Goal: Task Accomplishment & Management: Use online tool/utility

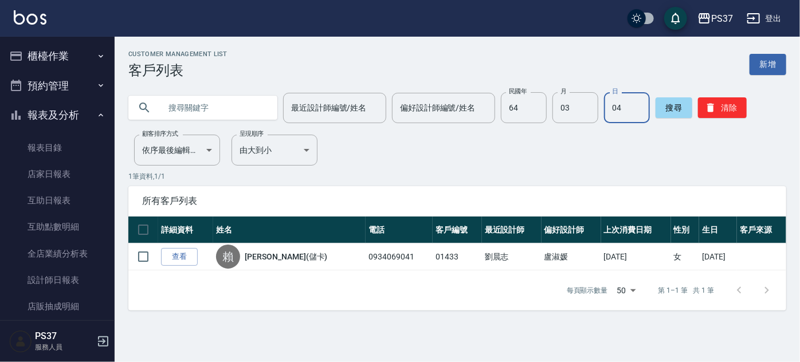
click at [56, 48] on button "櫃檯作業" at bounding box center [57, 56] width 105 height 30
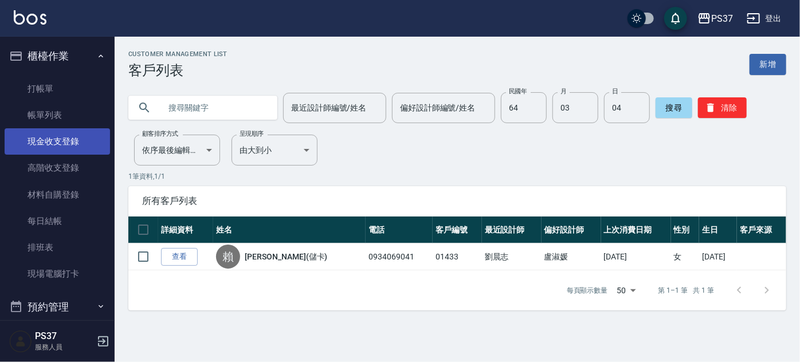
click at [50, 143] on link "現金收支登錄" at bounding box center [57, 141] width 105 height 26
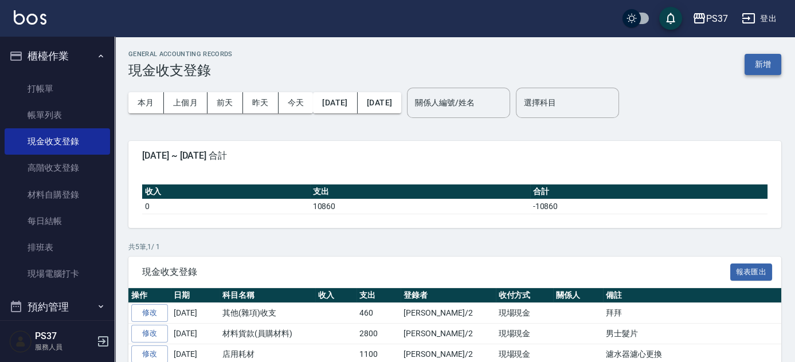
click at [773, 60] on button "新增" at bounding box center [763, 64] width 37 height 21
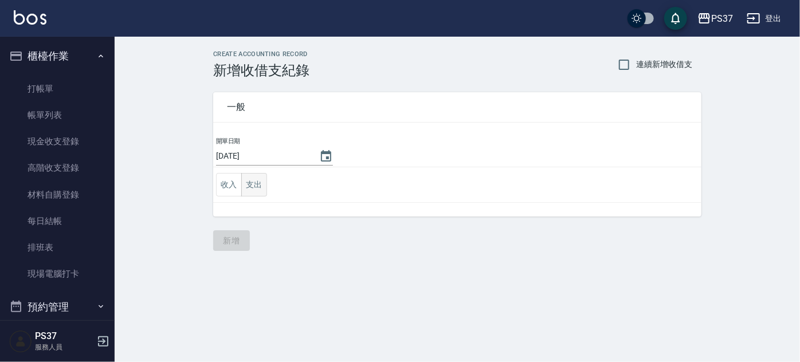
click at [255, 186] on button "支出" at bounding box center [254, 185] width 26 height 24
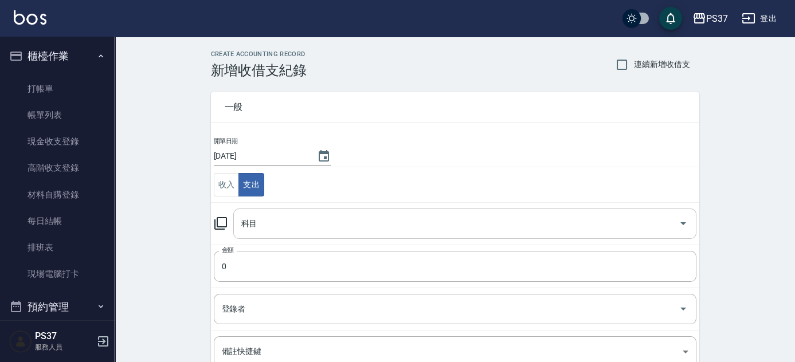
click at [287, 212] on div "科目" at bounding box center [464, 224] width 463 height 30
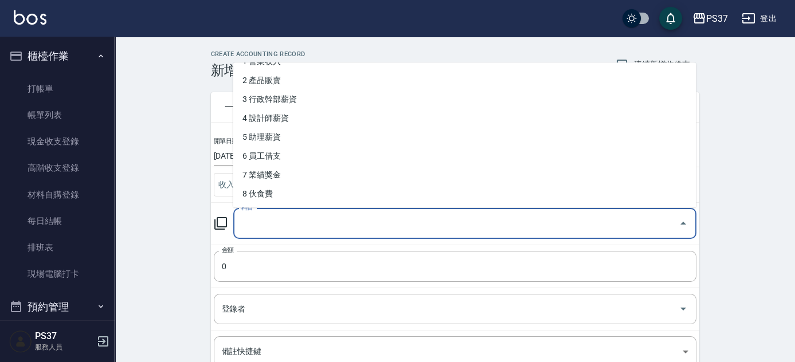
scroll to position [52, 0]
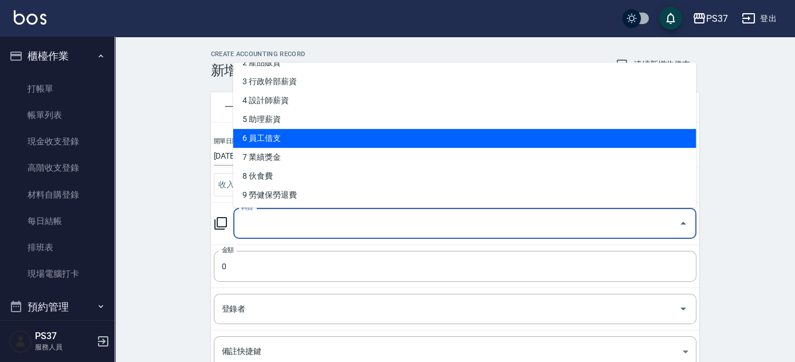
click at [284, 146] on li "6 員工借支" at bounding box center [464, 138] width 463 height 19
type input "6 員工借支"
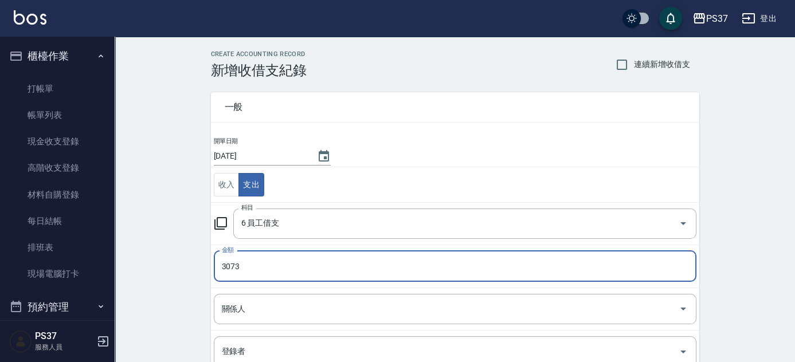
type input "3073"
click at [275, 325] on td "關係人 關係人" at bounding box center [455, 309] width 488 height 42
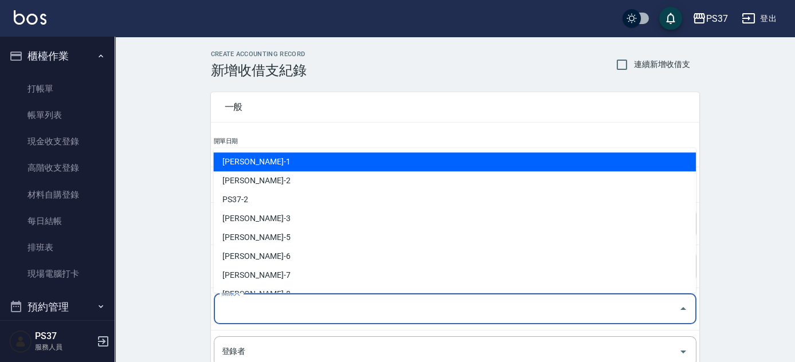
click at [270, 312] on input "關係人" at bounding box center [446, 309] width 455 height 20
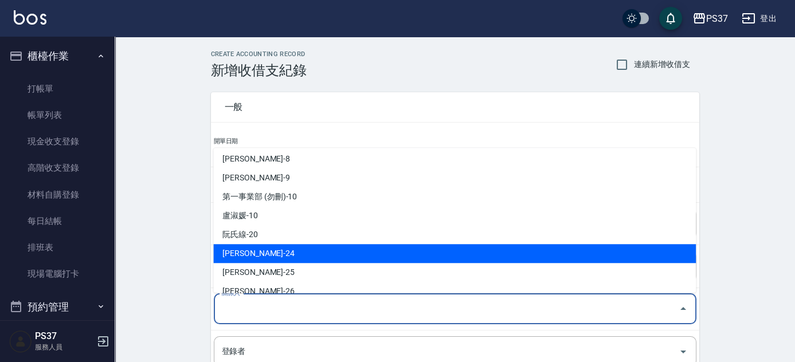
scroll to position [205, 0]
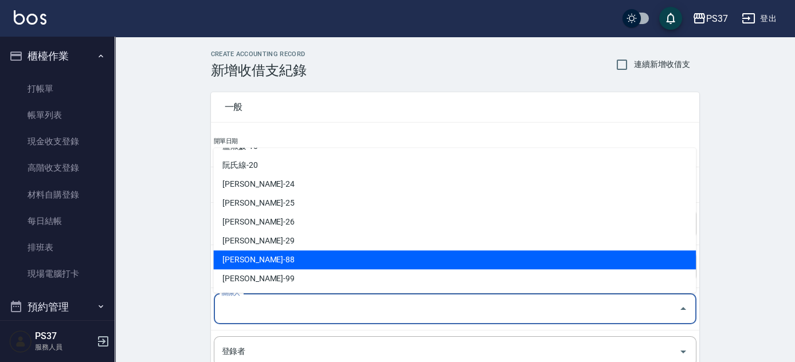
click at [270, 264] on li "[PERSON_NAME]-88" at bounding box center [454, 260] width 483 height 19
type input "[PERSON_NAME]-88"
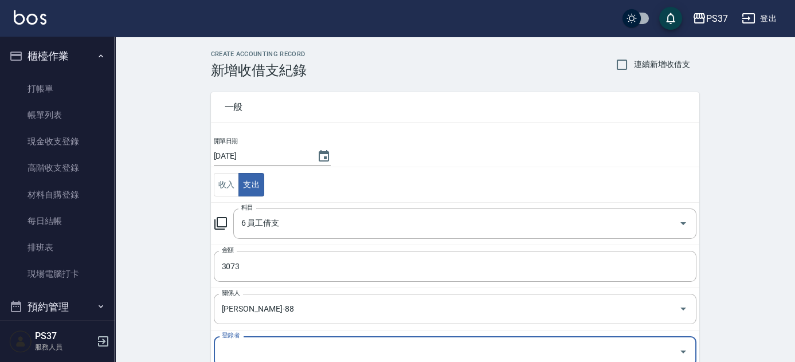
click at [161, 274] on div "CREATE ACCOUNTING RECORD 新增收借支紀錄 連續新增收借支 一般 開單日期 [DATE] 收入 支出 科目 6 員工借支 科目 金額 3…" at bounding box center [455, 293] width 680 height 512
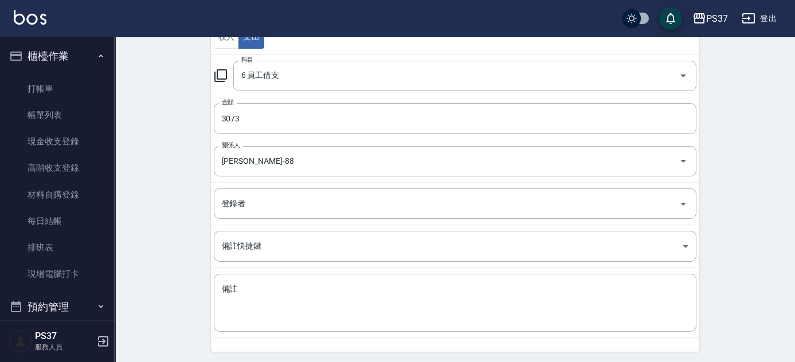
scroll to position [184, 0]
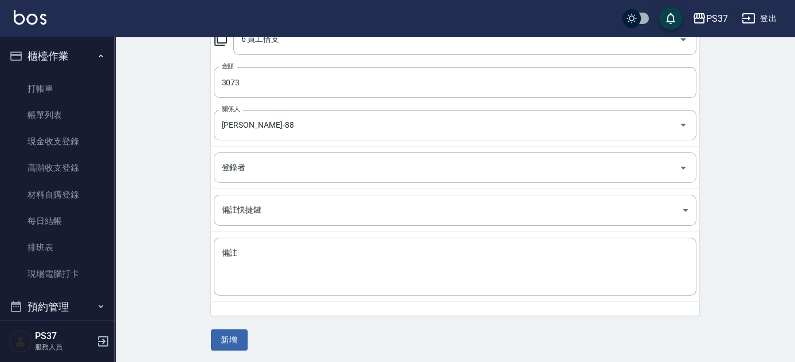
click at [260, 174] on input "登錄者" at bounding box center [446, 168] width 455 height 20
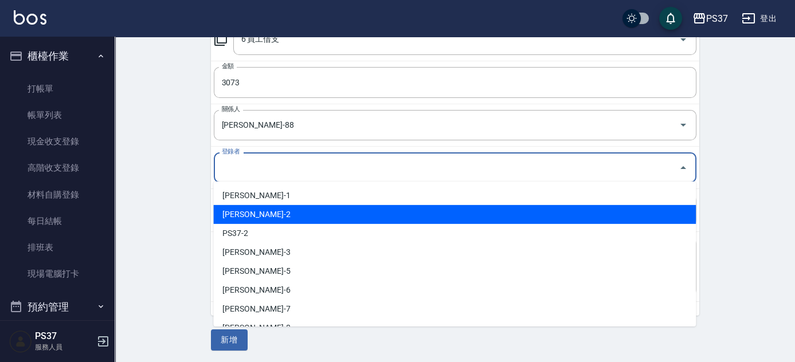
click at [225, 215] on li "[PERSON_NAME]-2" at bounding box center [454, 214] width 483 height 19
type input "[PERSON_NAME]-2"
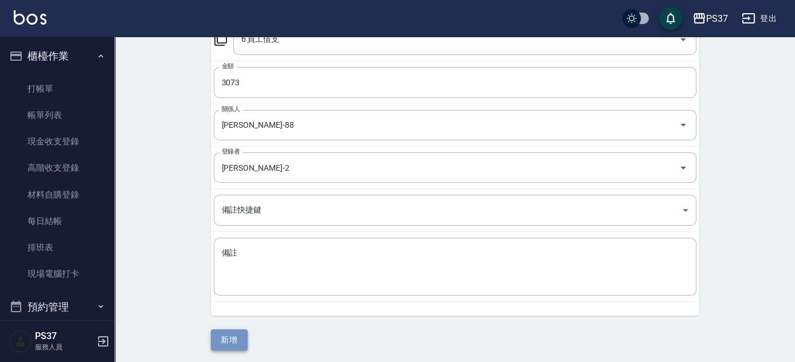
click at [226, 335] on button "新增" at bounding box center [229, 340] width 37 height 21
